Goal: Transaction & Acquisition: Purchase product/service

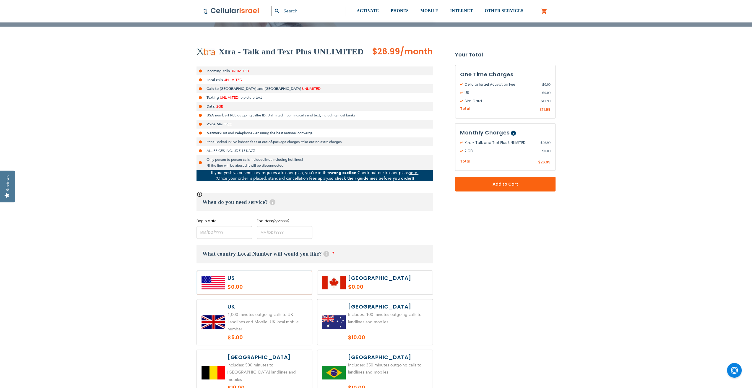
scroll to position [89, 0]
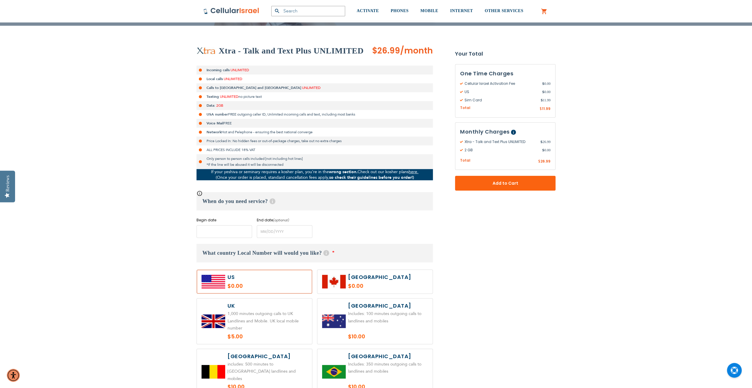
click at [215, 230] on input "name" at bounding box center [224, 231] width 56 height 13
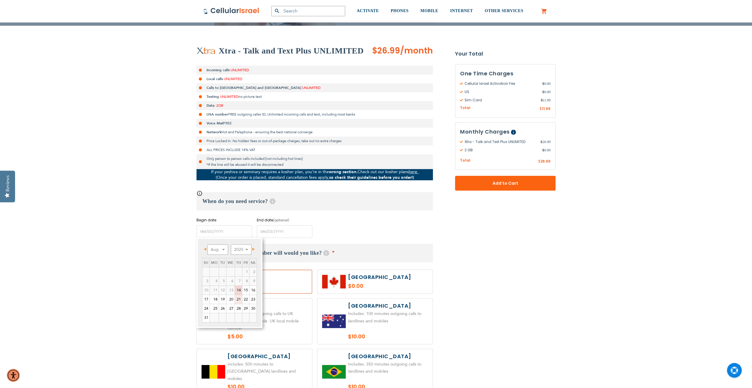
drag, startPoint x: 238, startPoint y: 300, endPoint x: 136, endPoint y: 191, distance: 149.3
click at [238, 300] on link "21" at bounding box center [238, 299] width 7 height 9
type input "[DATE]"
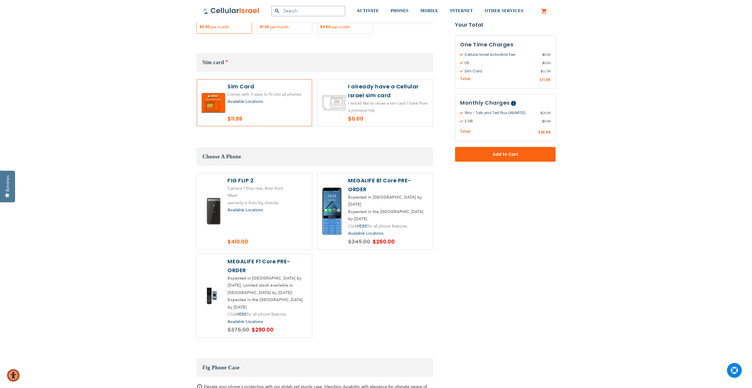
scroll to position [650, 0]
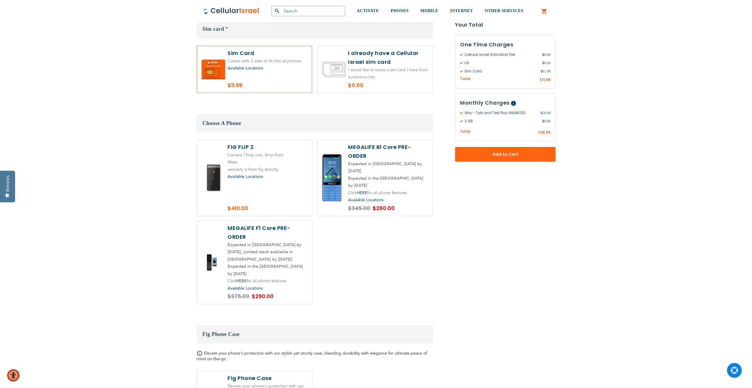
click at [401, 161] on label at bounding box center [374, 178] width 115 height 76
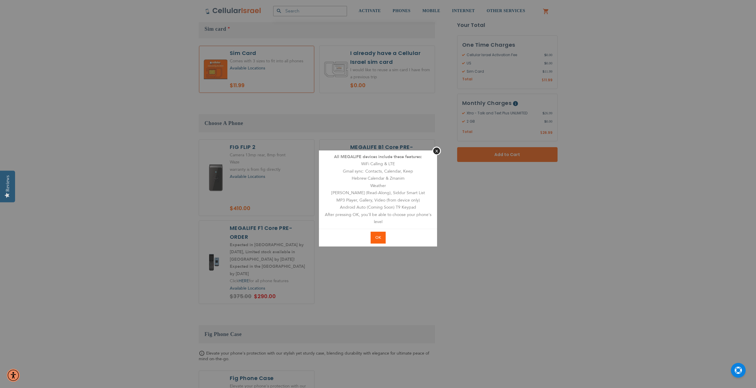
click at [380, 238] on span "OK" at bounding box center [379, 237] width 6 height 5
radio input "true"
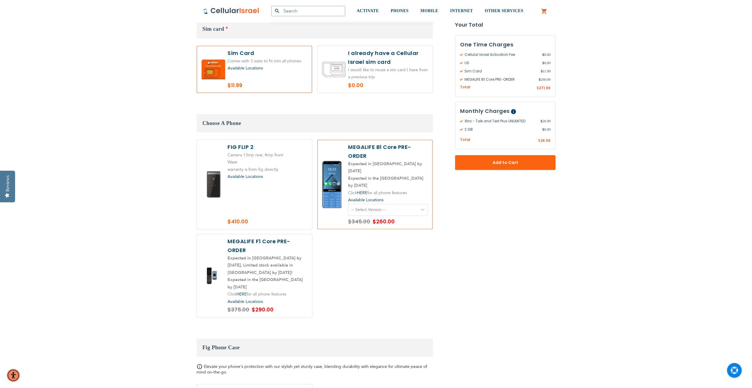
click at [380, 204] on select "-- Select Version -- Version 1. Talk - Voice only, no texting Version 2. Text -…" at bounding box center [388, 210] width 80 height 12
select select "5641"
click at [348, 204] on select "-- Select Version -- Version 1. Talk - Voice only, no texting Version 2. Text -…" at bounding box center [388, 210] width 80 height 12
click at [410, 204] on select "-- Select Version -- Version 1. Talk - Voice only, no texting Version 2. Text -…" at bounding box center [388, 210] width 80 height 12
click at [348, 204] on select "-- Select Version -- Version 1. Talk - Voice only, no texting Version 2. Text -…" at bounding box center [388, 210] width 80 height 12
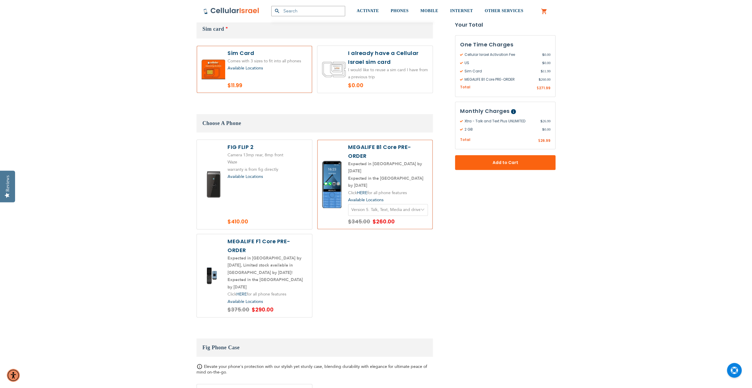
click at [418, 204] on select "-- Select Version -- Version 1. Talk - Voice only, no texting Version 2. Text -…" at bounding box center [388, 210] width 80 height 12
click at [348, 204] on select "-- Select Version -- Version 1. Talk - Voice only, no texting Version 2. Text -…" at bounding box center [388, 210] width 80 height 12
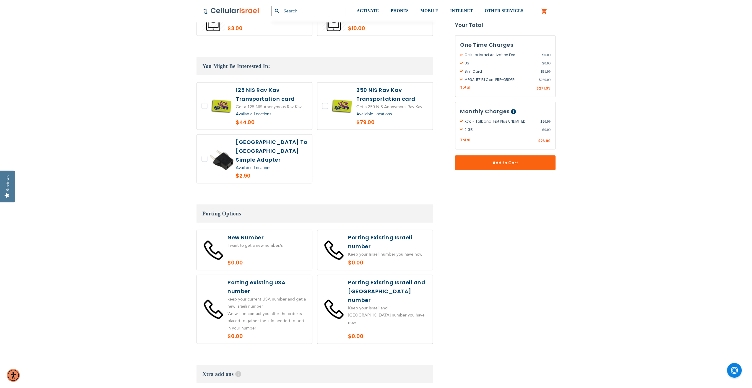
scroll to position [1182, 0]
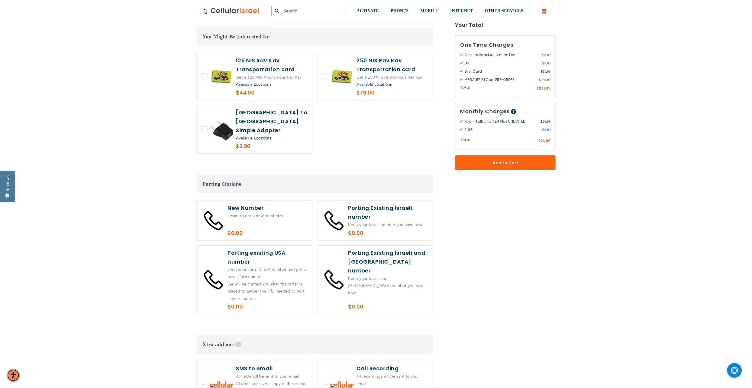
click at [281, 201] on label at bounding box center [254, 221] width 115 height 40
radio input "true"
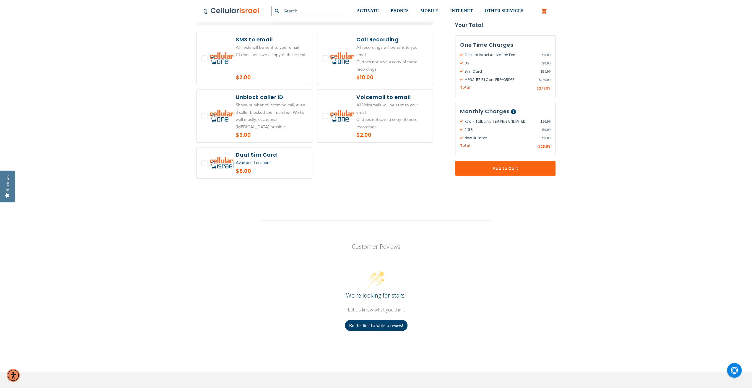
scroll to position [1480, 0]
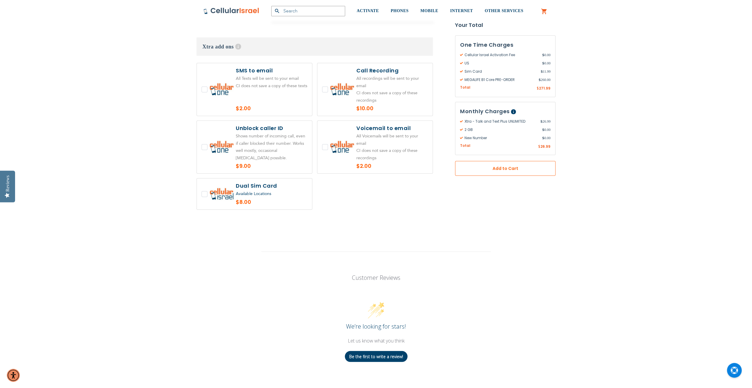
click at [480, 173] on button "Add to Cart" at bounding box center [505, 168] width 100 height 15
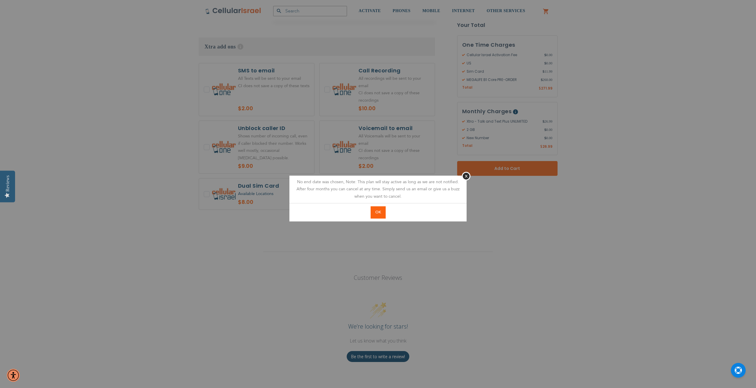
click at [378, 213] on span "OK" at bounding box center [379, 211] width 6 height 5
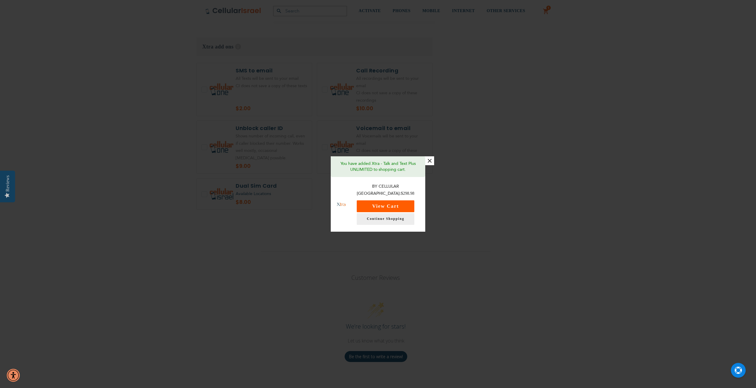
click at [378, 205] on button "View Cart" at bounding box center [386, 206] width 58 height 12
